Goal: Transaction & Acquisition: Purchase product/service

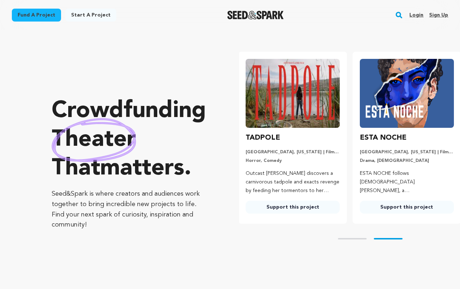
scroll to position [0, 120]
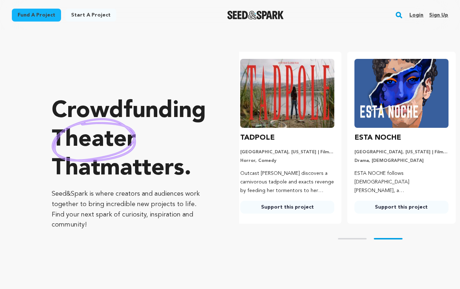
click at [420, 14] on link "Login" at bounding box center [416, 14] width 14 height 11
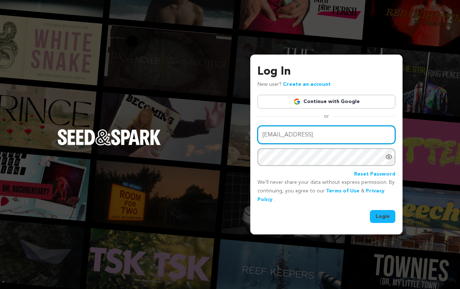
type input "emmadfrance20@gmail.c"
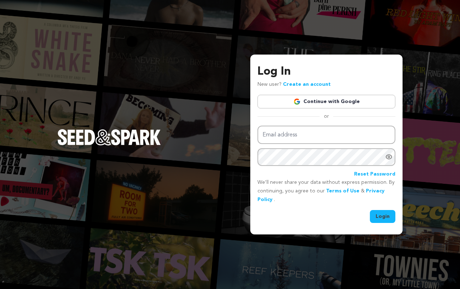
click at [290, 102] on link "Continue with Google" at bounding box center [326, 102] width 138 height 14
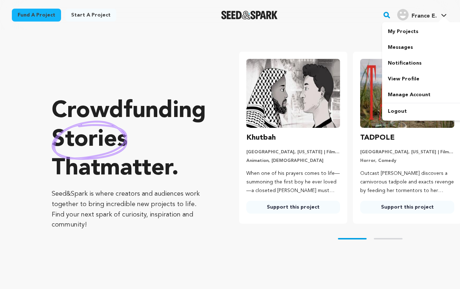
click at [440, 11] on link "France E. [GEOGRAPHIC_DATA] E." at bounding box center [421, 14] width 52 height 13
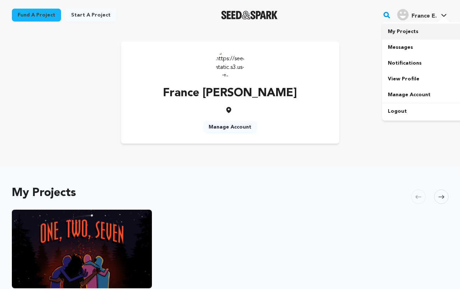
click at [409, 31] on link "My Projects" at bounding box center [422, 32] width 80 height 16
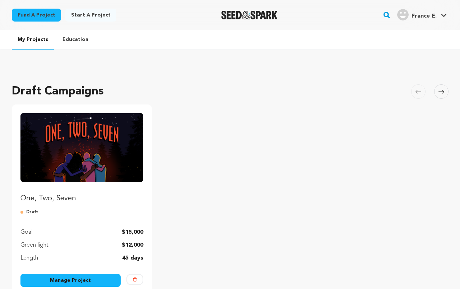
click at [106, 180] on img "Fund One, Two, Seven" at bounding box center [81, 147] width 123 height 69
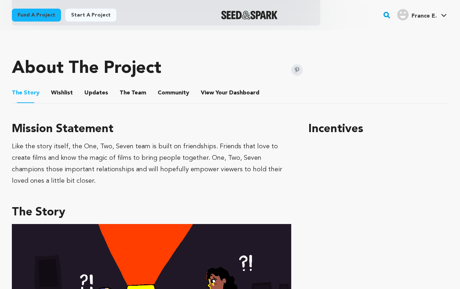
scroll to position [295, 0]
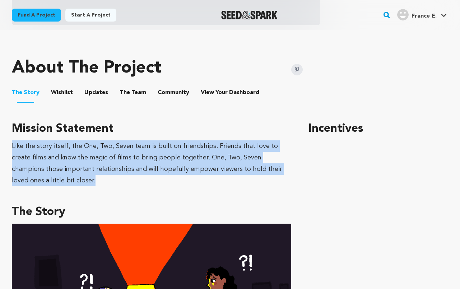
drag, startPoint x: 106, startPoint y: 180, endPoint x: 6, endPoint y: 143, distance: 106.0
click at [6, 143] on div "Fund a project Project details One, Two, Seven Grand Rapids, Michigan | Film Sh…" at bounding box center [229, 238] width 459 height 1007
drag, startPoint x: 31, startPoint y: 178, endPoint x: -3, endPoint y: 143, distance: 48.5
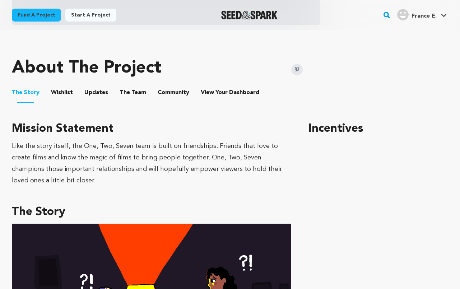
click at [17, 159] on div "Like the story itself, the One, Two, Seven team is built on friendships. Friend…" at bounding box center [151, 163] width 279 height 46
drag, startPoint x: 37, startPoint y: 170, endPoint x: -4, endPoint y: 135, distance: 54.4
click at [34, 176] on div "Like the story itself, the One, Two, Seven team is built on friendships. Friend…" at bounding box center [151, 163] width 279 height 46
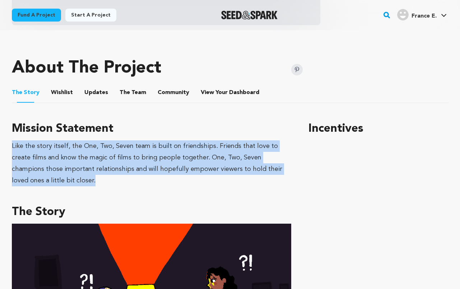
drag, startPoint x: 34, startPoint y: 183, endPoint x: 0, endPoint y: 140, distance: 54.6
click at [0, 140] on div "Fund a project Project details One, Two, Seven Grand Rapids, Michigan | Film Sh…" at bounding box center [229, 238] width 459 height 1007
click at [10, 148] on div "Fund a project Project details One, Two, Seven Grand Rapids, Michigan | Film Sh…" at bounding box center [229, 238] width 459 height 1007
drag, startPoint x: 9, startPoint y: 142, endPoint x: 35, endPoint y: 178, distance: 44.3
click at [35, 178] on div "Fund a project Project details One, Two, Seven Grand Rapids, Michigan | Film Sh…" at bounding box center [229, 238] width 459 height 1007
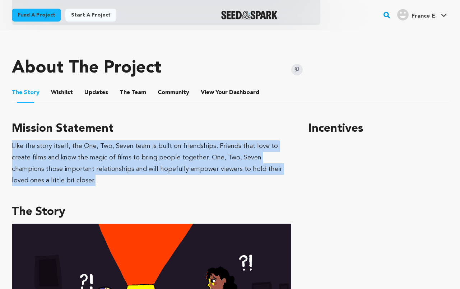
click at [35, 178] on div "Like the story itself, the One, Two, Seven team is built on friendships. Friend…" at bounding box center [151, 163] width 279 height 46
drag, startPoint x: 35, startPoint y: 178, endPoint x: 6, endPoint y: 147, distance: 42.1
click at [6, 147] on div "Fund a project Project details One, Two, Seven Grand Rapids, Michigan | Film Sh…" at bounding box center [229, 238] width 459 height 1007
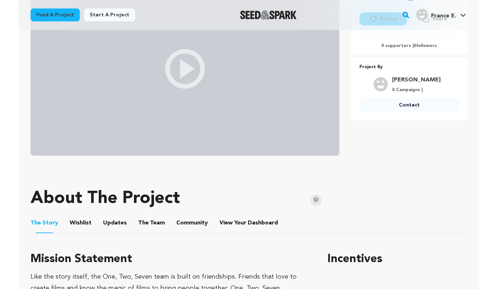
scroll to position [146, 0]
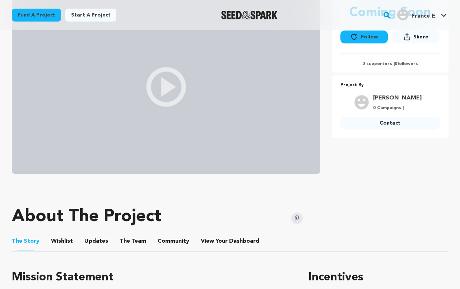
click at [296, 216] on img at bounding box center [296, 217] width 11 height 11
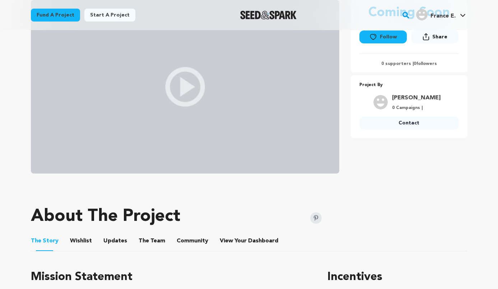
click at [316, 217] on img at bounding box center [315, 217] width 11 height 11
